Goal: Task Accomplishment & Management: Manage account settings

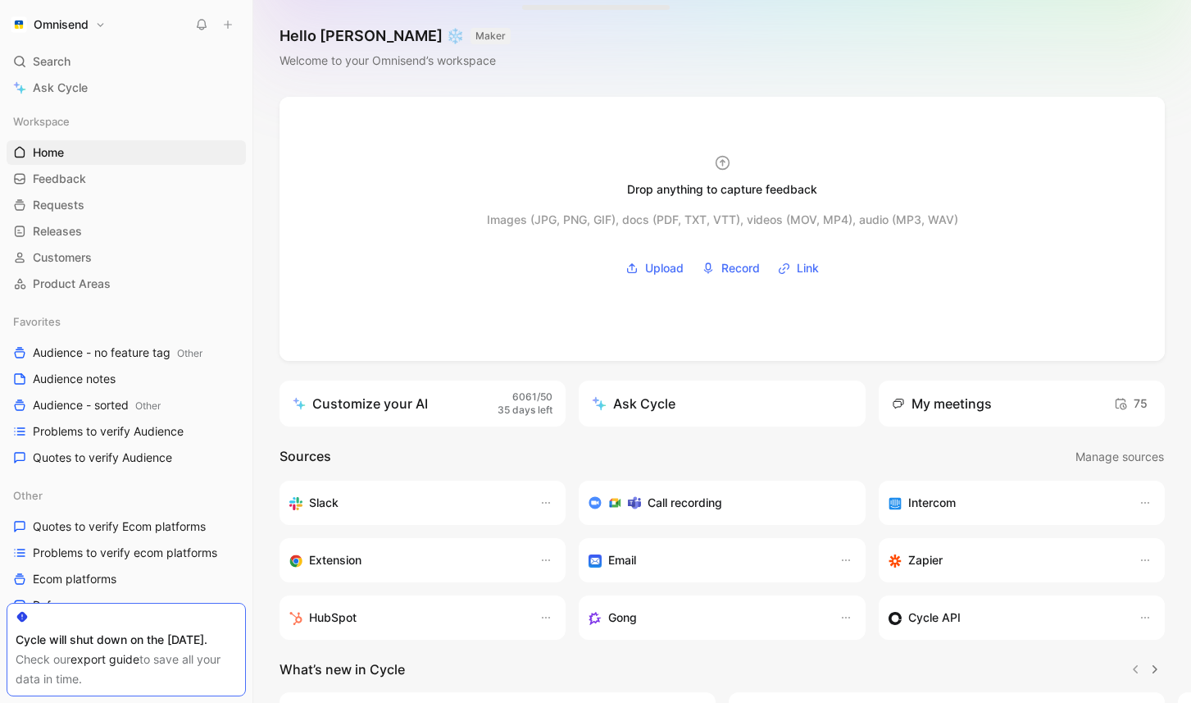
click at [657, 362] on div "Drop anything to capture feedback Images (JPG, PNG, GIF), docs (PDF, TXT, VTT),…" at bounding box center [722, 512] width 938 height 831
click at [545, 408] on span "35 days left" at bounding box center [525, 410] width 55 height 14
click at [955, 410] on div "My meetings" at bounding box center [942, 404] width 100 height 20
click at [1133, 403] on span "75" at bounding box center [1131, 404] width 34 height 20
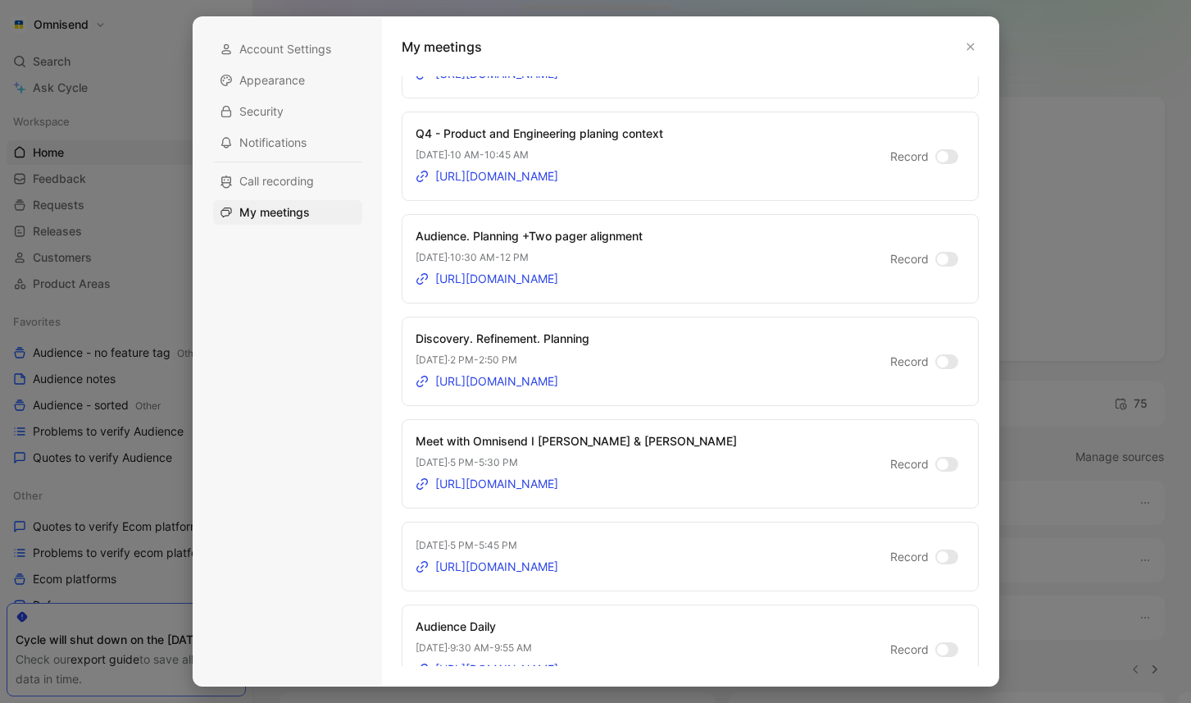
scroll to position [499, 0]
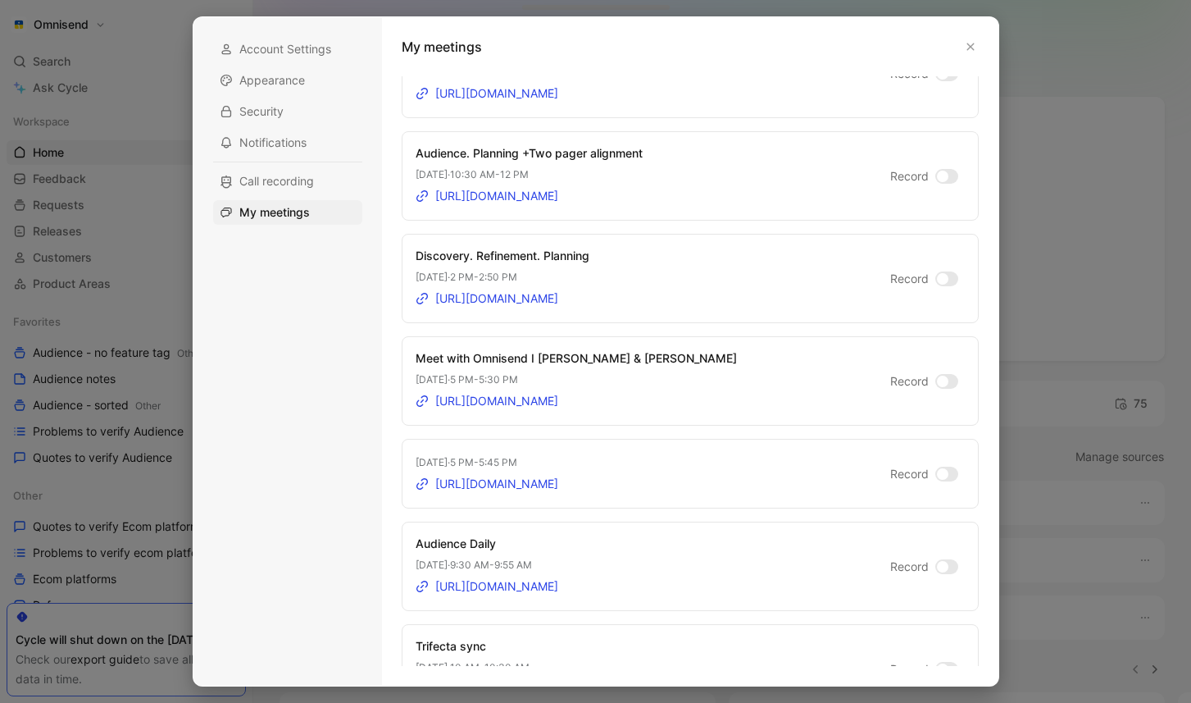
click at [944, 380] on div at bounding box center [942, 381] width 11 height 11
click at [0, 0] on input "Record" at bounding box center [0, 0] width 0 height 0
click at [968, 52] on button "button" at bounding box center [971, 47] width 16 height 16
